Goal: Browse casually: Explore the website without a specific task or goal

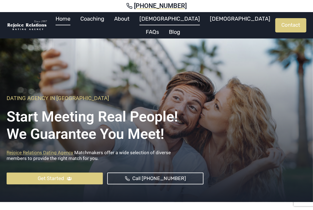
click at [159, 23] on link "[DEMOGRAPHIC_DATA]" at bounding box center [170, 18] width 70 height 13
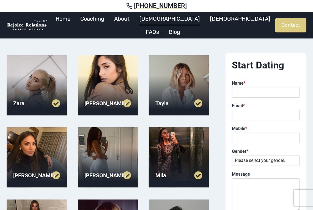
scroll to position [83, 0]
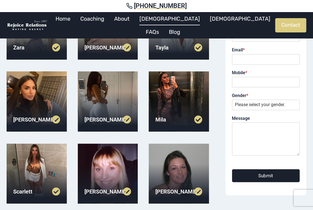
click at [40, 107] on div at bounding box center [37, 102] width 60 height 60
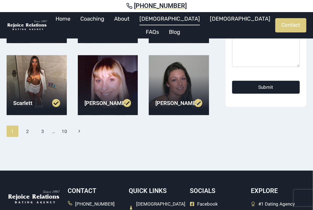
scroll to position [165, 0]
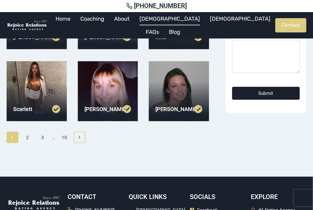
click at [80, 138] on icon "Page navigation" at bounding box center [80, 137] width 2 height 3
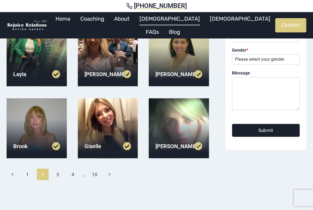
scroll to position [138, 0]
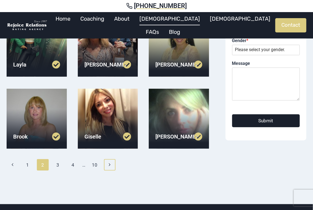
click at [112, 164] on icon "Next" at bounding box center [109, 165] width 5 height 5
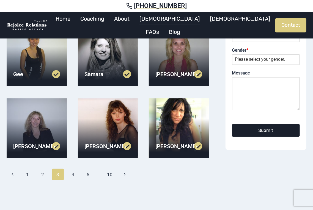
scroll to position [138, 0]
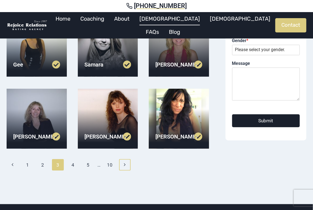
click at [124, 165] on icon "Next" at bounding box center [124, 165] width 5 height 5
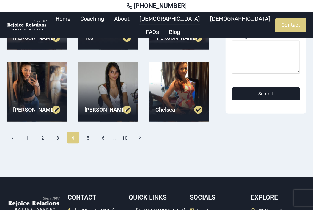
scroll to position [165, 0]
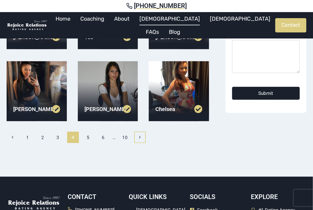
click at [137, 134] on link "Next Page Next" at bounding box center [140, 138] width 12 height 12
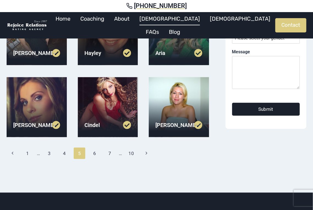
scroll to position [165, 0]
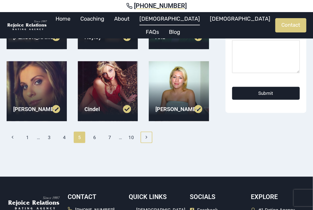
click at [146, 140] on link "Next Page Next" at bounding box center [147, 138] width 12 height 12
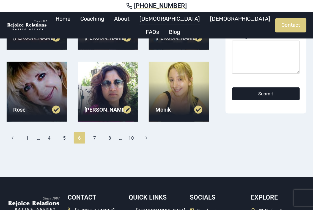
scroll to position [165, 0]
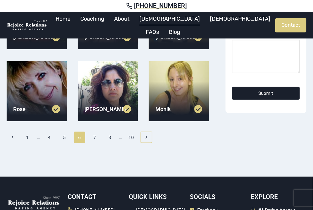
click at [148, 140] on icon "Next" at bounding box center [146, 137] width 5 height 5
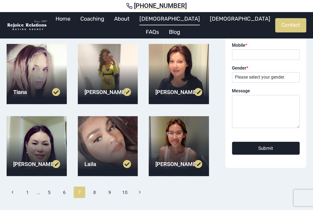
scroll to position [165, 0]
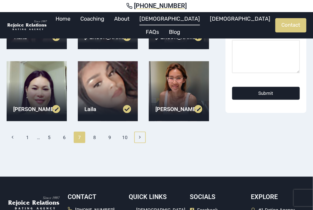
click at [140, 136] on icon "Next" at bounding box center [140, 137] width 5 height 5
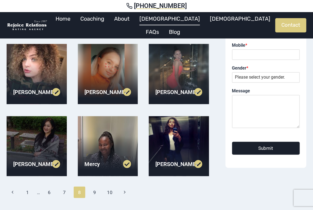
scroll to position [110, 0]
click at [176, 88] on link at bounding box center [166, 92] width 23 height 8
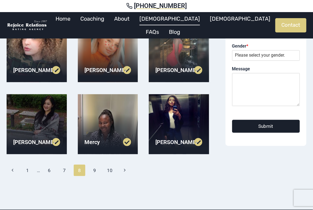
scroll to position [165, 0]
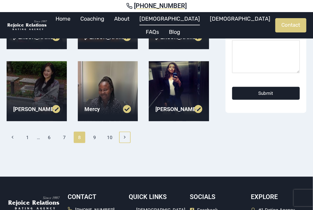
click at [127, 136] on icon "Next" at bounding box center [124, 137] width 5 height 5
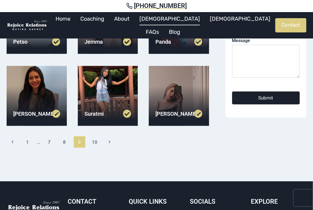
scroll to position [165, 0]
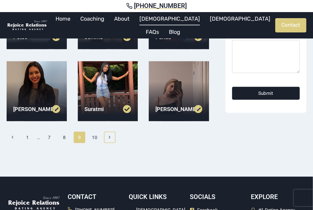
click at [109, 136] on icon "Next" at bounding box center [109, 137] width 5 height 5
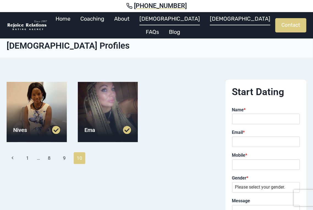
click at [205, 22] on link "[DEMOGRAPHIC_DATA]" at bounding box center [240, 18] width 70 height 13
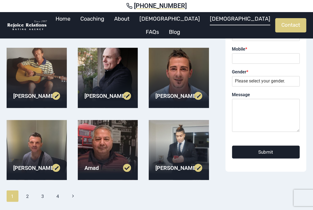
scroll to position [165, 0]
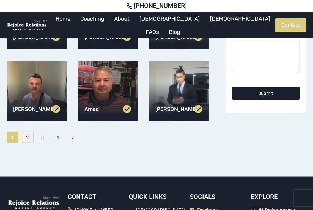
click at [29, 139] on link "2" at bounding box center [28, 138] width 12 height 12
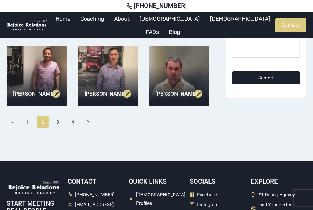
scroll to position [193, 0]
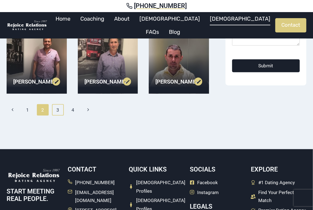
click at [60, 108] on link "3" at bounding box center [58, 110] width 12 height 12
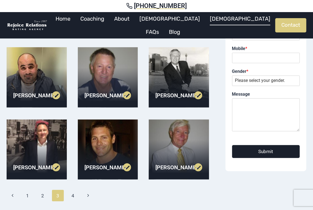
scroll to position [165, 0]
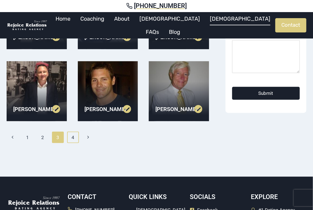
click at [75, 134] on link "4" at bounding box center [73, 138] width 12 height 12
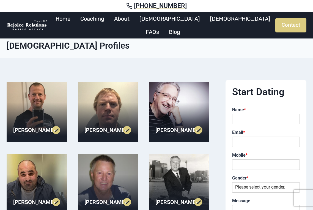
scroll to position [165, 0]
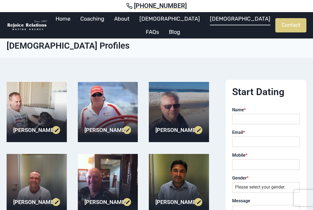
scroll to position [193, 0]
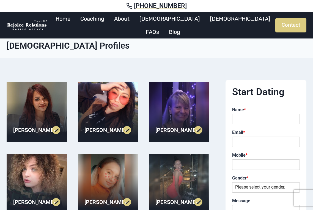
scroll to position [165, 0]
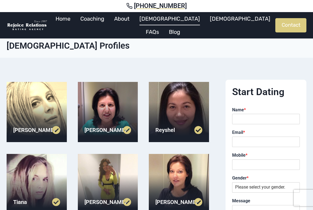
scroll to position [165, 0]
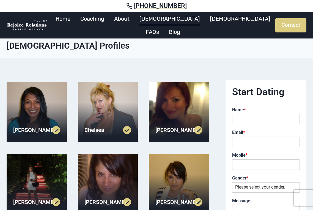
scroll to position [165, 0]
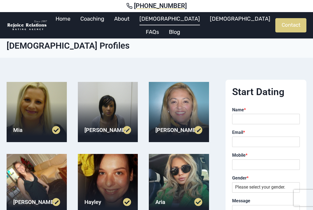
scroll to position [165, 0]
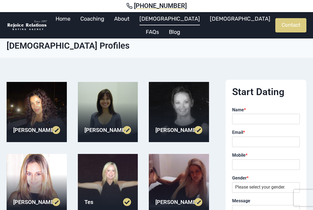
scroll to position [165, 0]
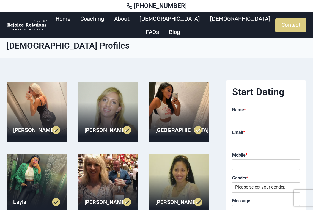
scroll to position [138, 0]
